Goal: Check status: Check status

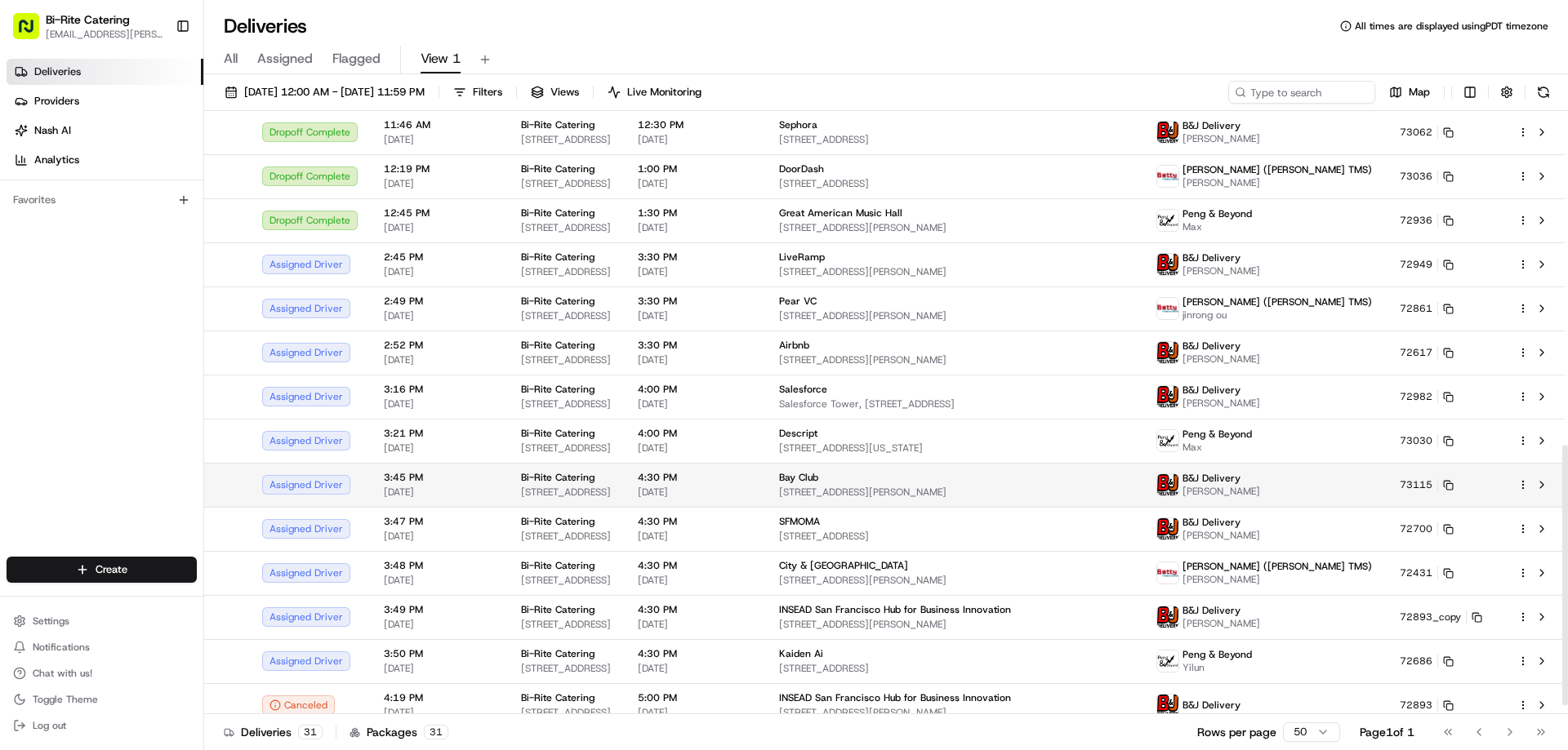
scroll to position [796, 0]
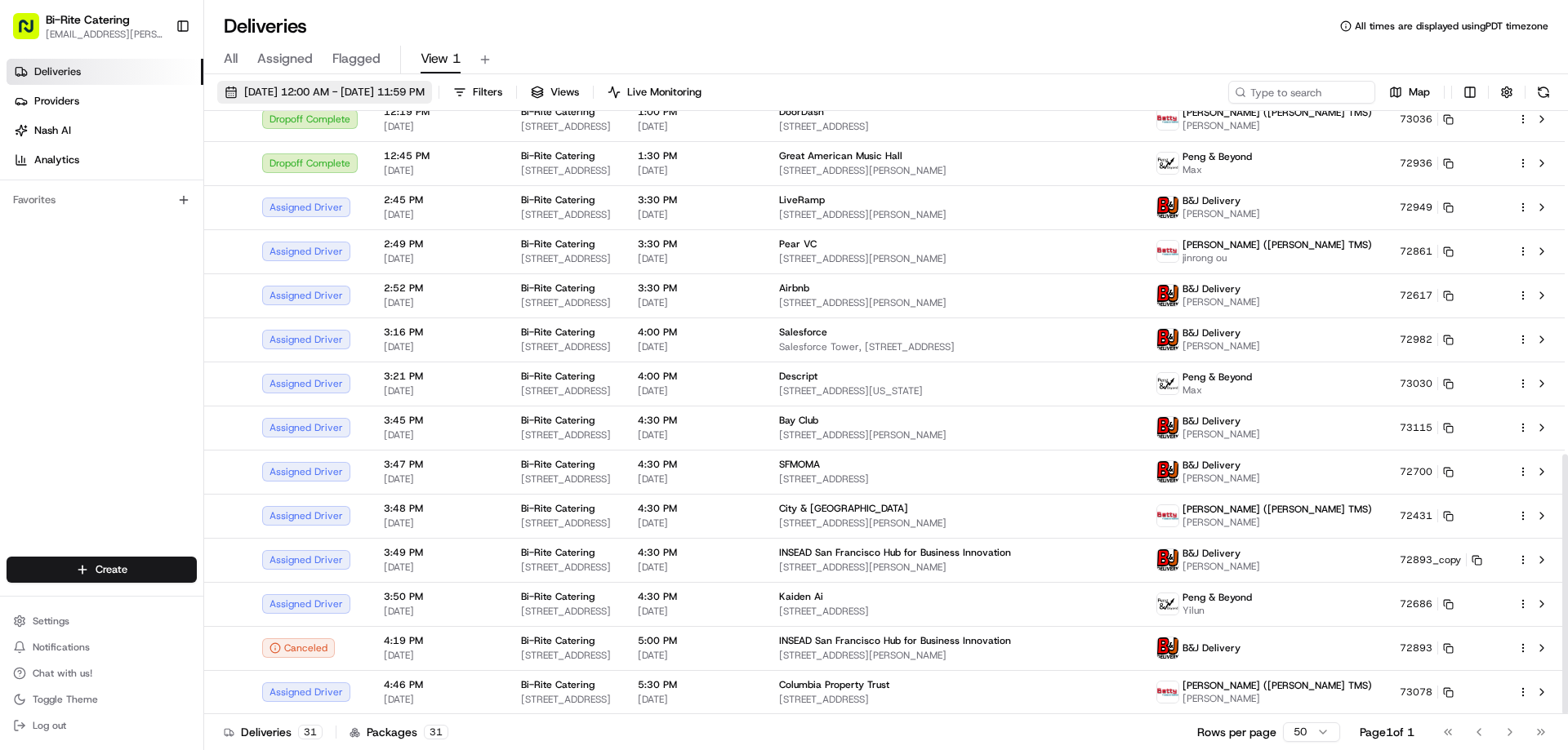
click at [385, 96] on span "[DATE] 12:00 AM - [DATE] 11:59 PM" at bounding box center [335, 92] width 181 height 15
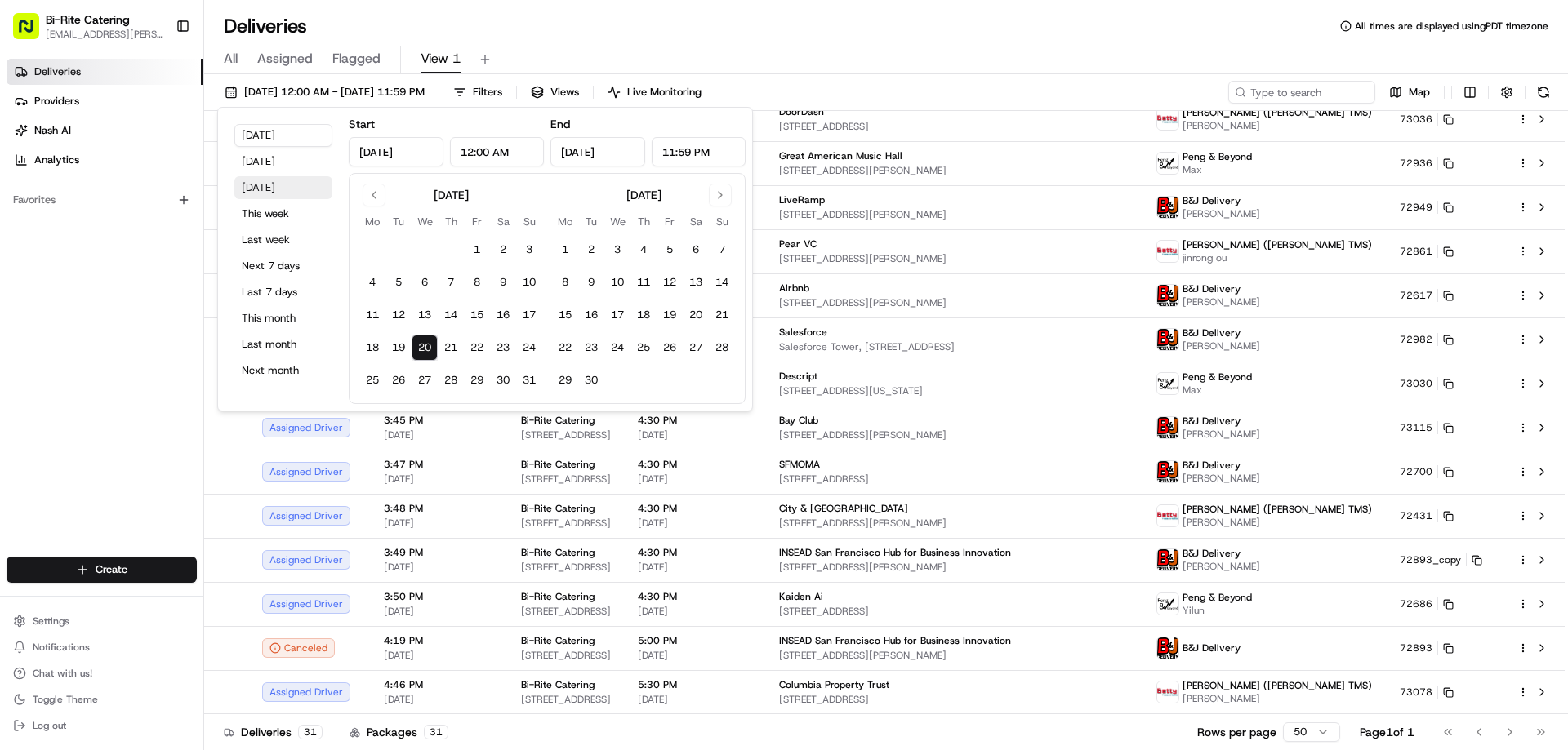
click at [248, 191] on button "[DATE]" at bounding box center [283, 188] width 98 height 23
type input "[DATE]"
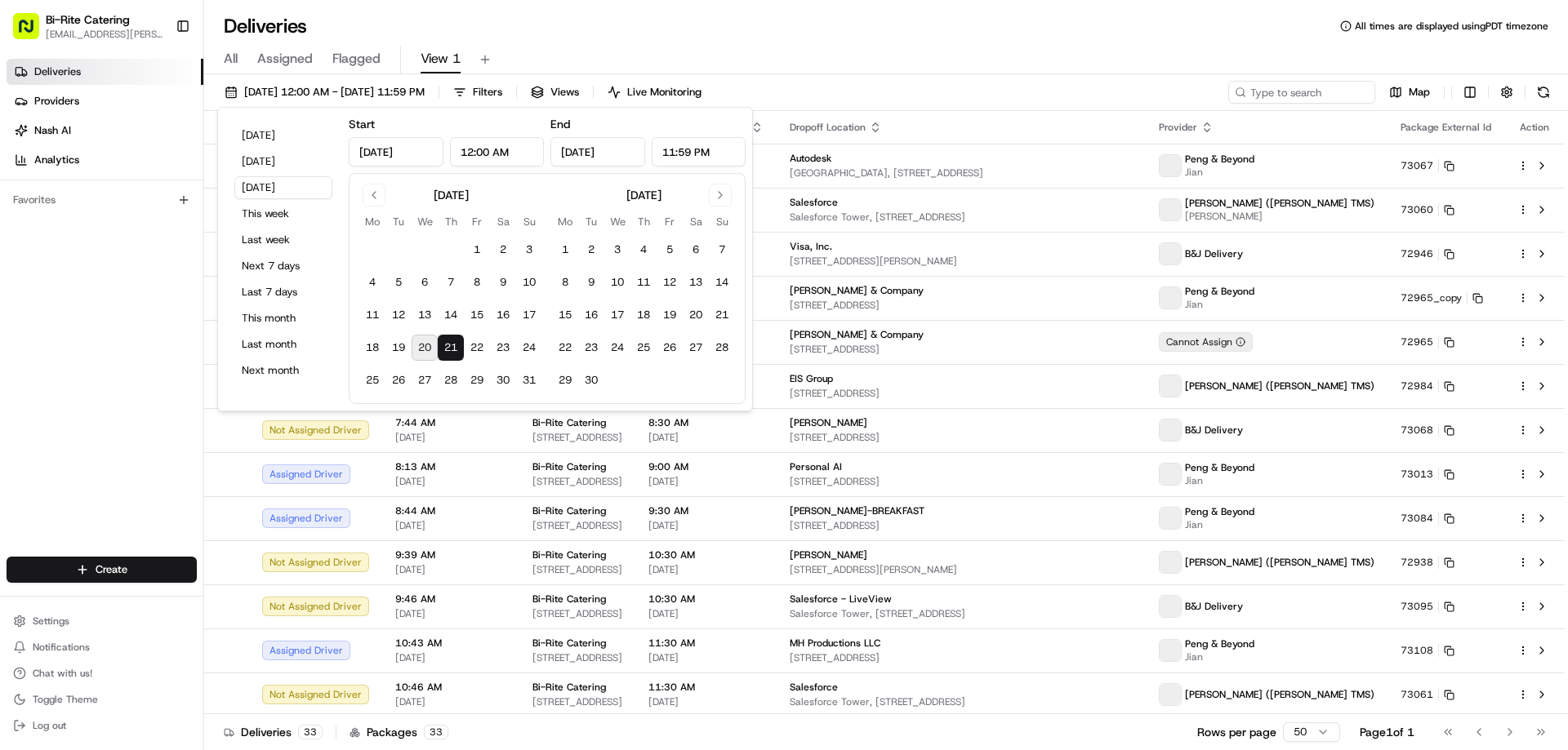
click at [973, 59] on div "All Assigned Flagged View 1" at bounding box center [887, 60] width 1364 height 29
